Goal: Navigation & Orientation: Find specific page/section

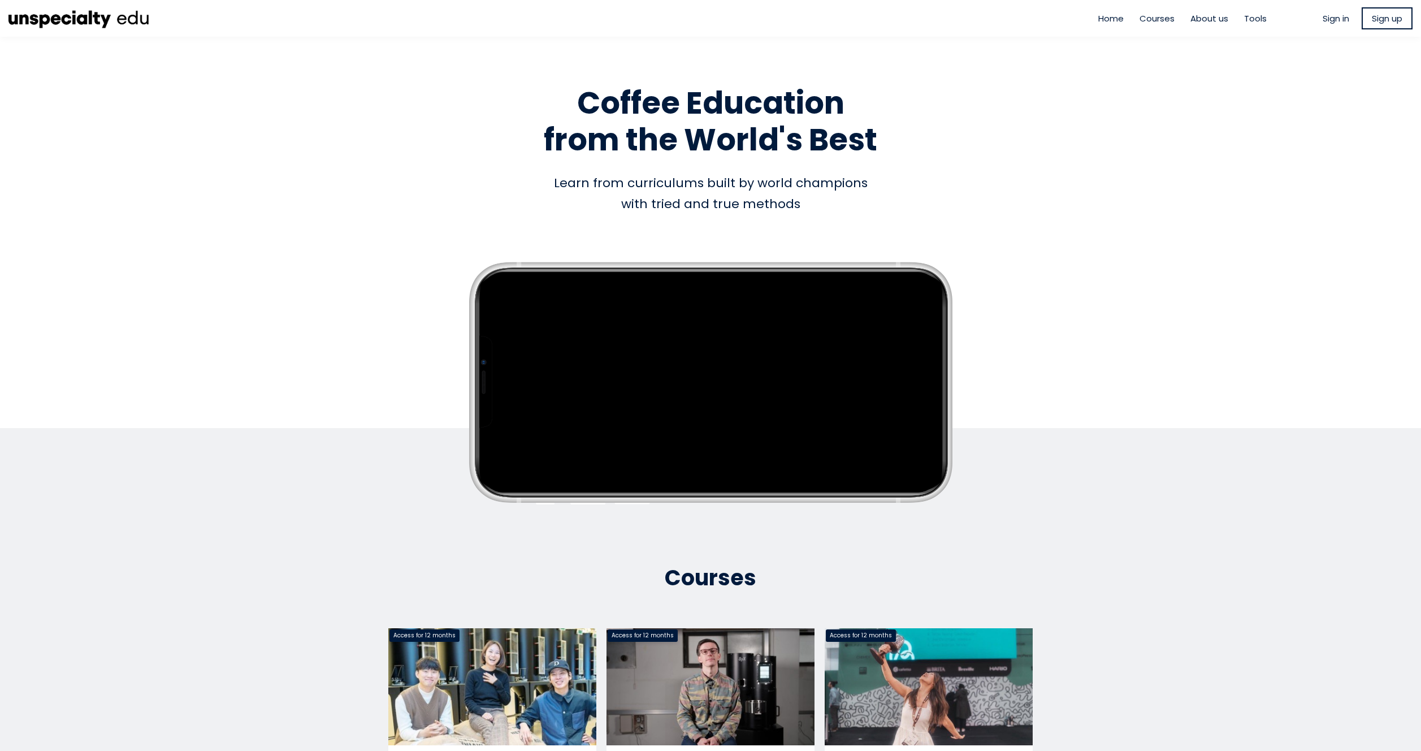
click at [82, 18] on img at bounding box center [78, 18] width 141 height 25
click at [1109, 20] on span "Home" at bounding box center [1110, 18] width 25 height 13
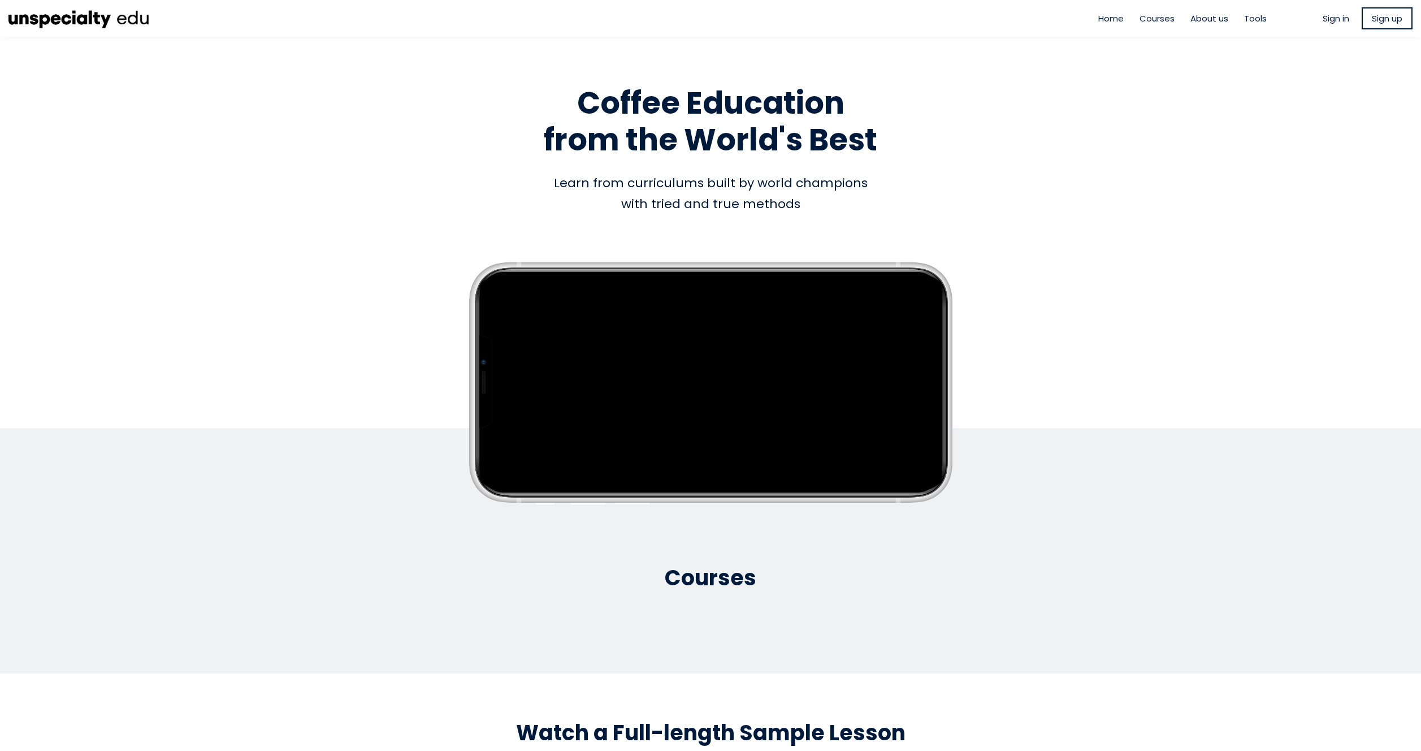
click at [1215, 18] on span "About us" at bounding box center [1209, 18] width 38 height 13
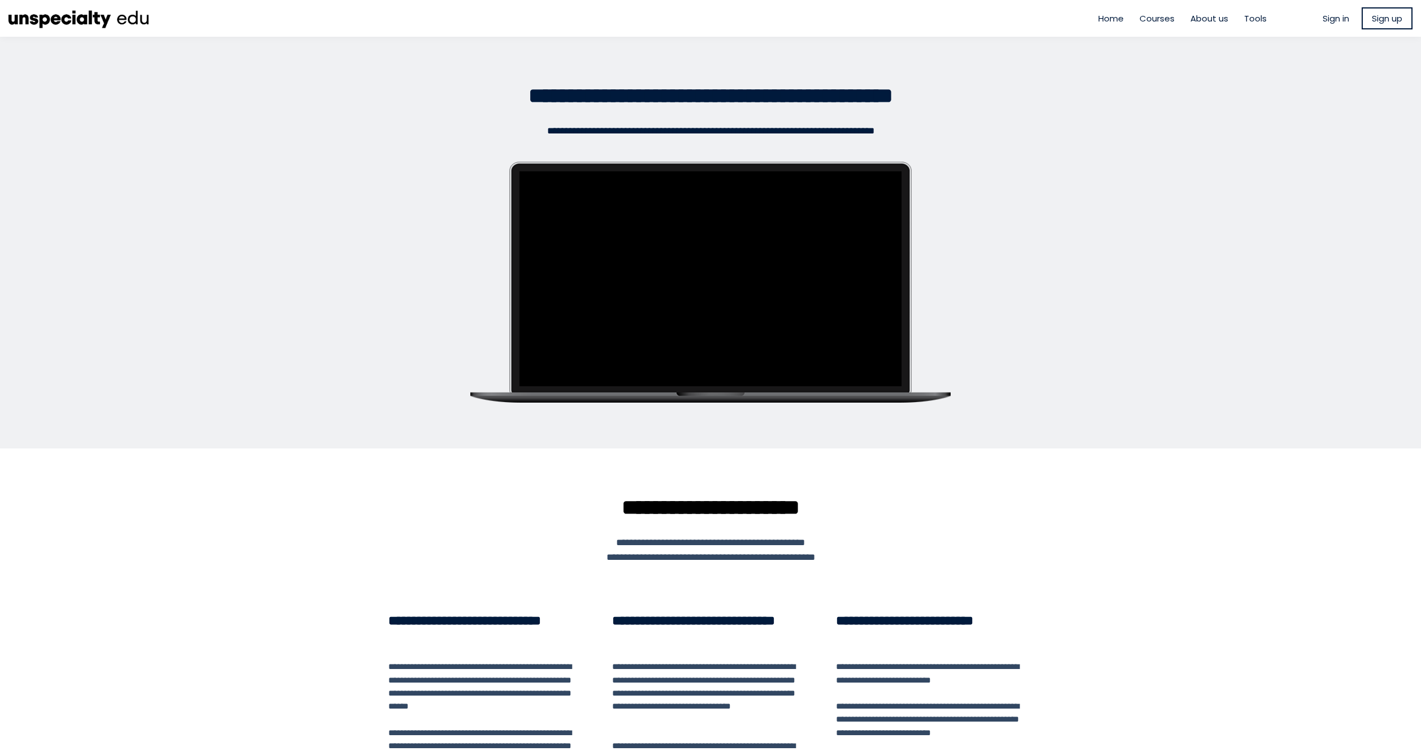
click at [1196, 12] on span "About us" at bounding box center [1209, 18] width 38 height 13
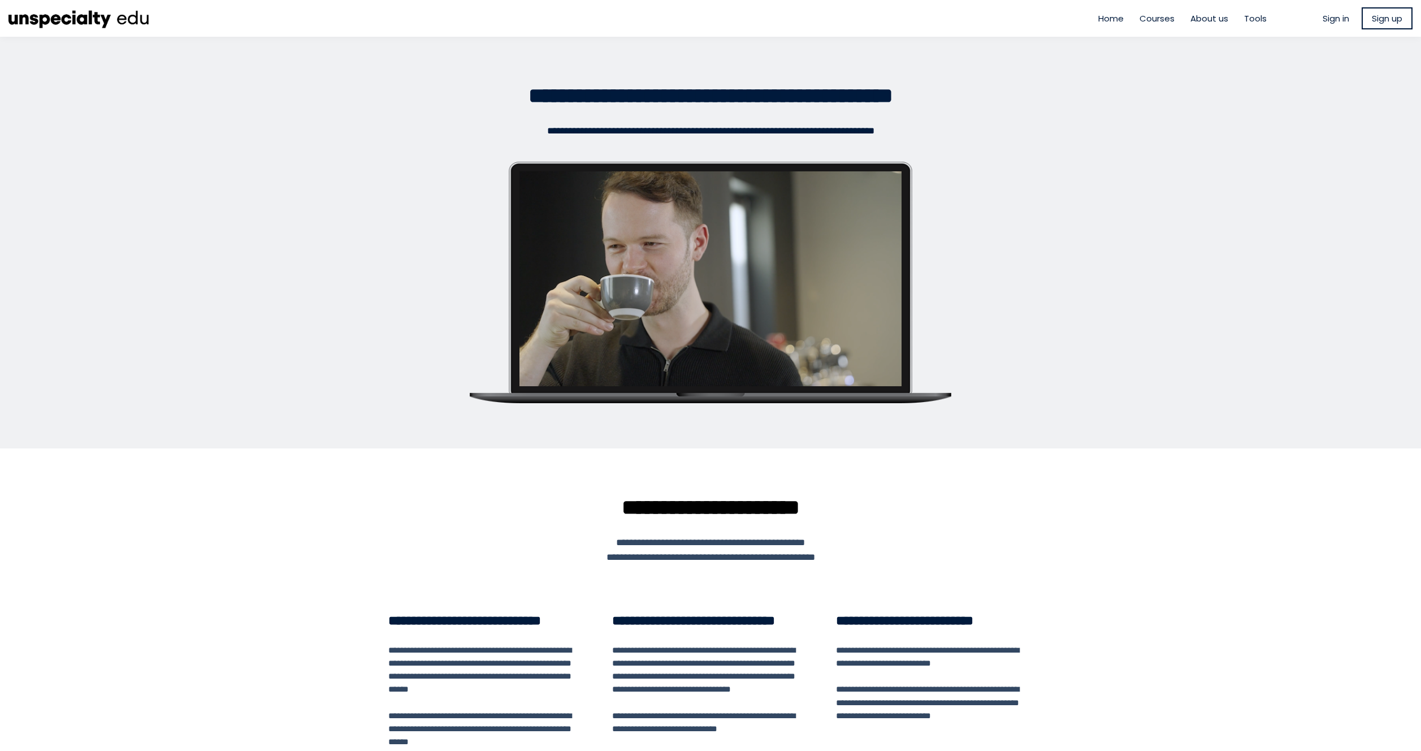
click at [1196, 19] on span "About us" at bounding box center [1209, 18] width 38 height 13
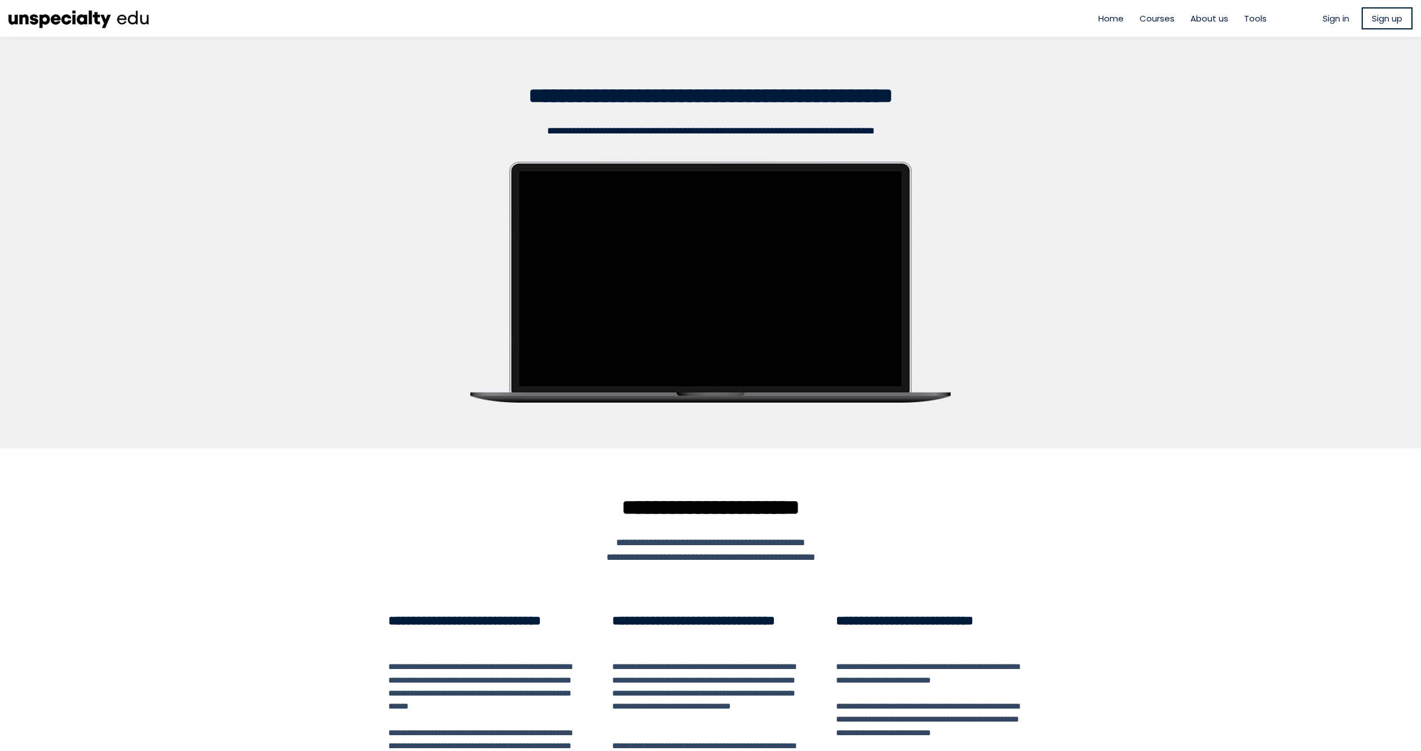
click at [1251, 18] on span "Tools" at bounding box center [1255, 18] width 23 height 13
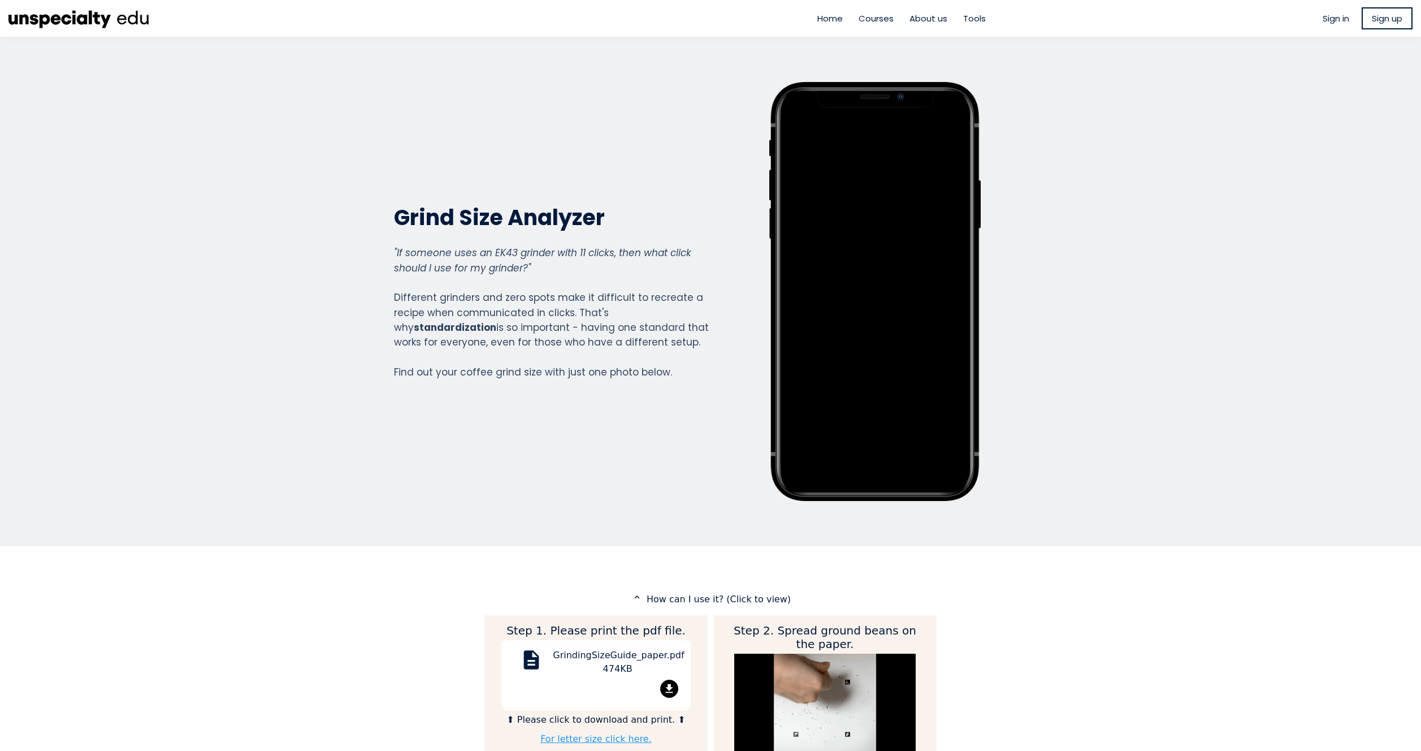
click at [829, 19] on span "Home" at bounding box center [829, 18] width 25 height 13
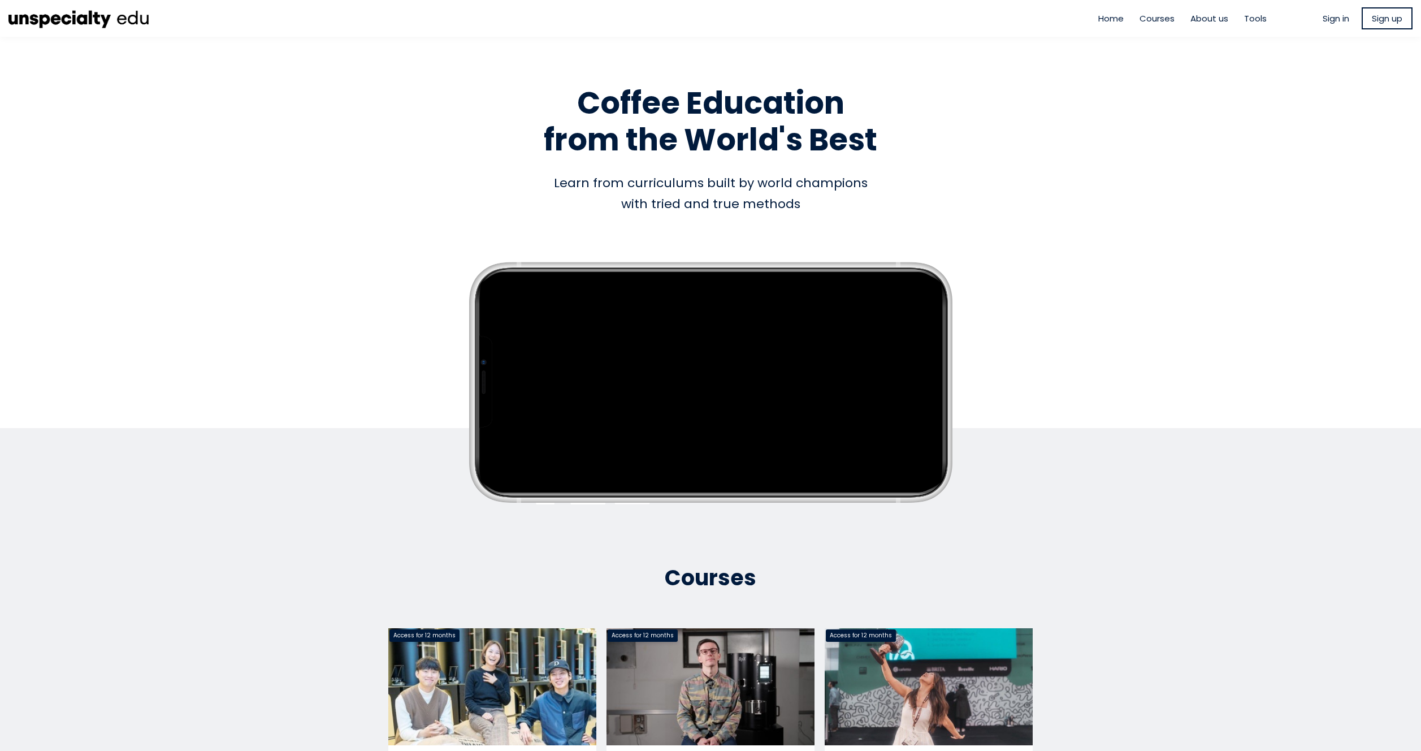
click at [1152, 25] on div "Home Courses About us Tools" at bounding box center [1182, 18] width 201 height 31
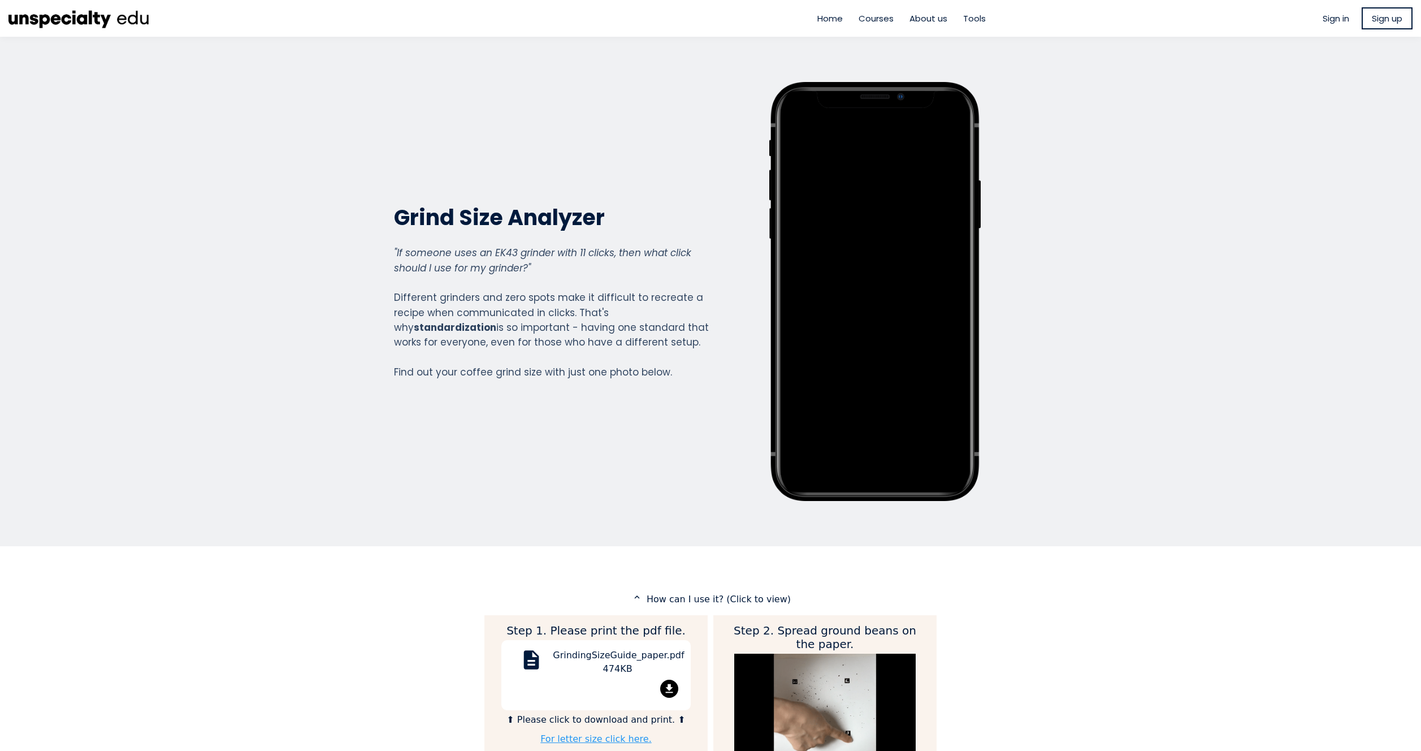
scroll to position [1251, 452]
